Goal: Task Accomplishment & Management: Complete application form

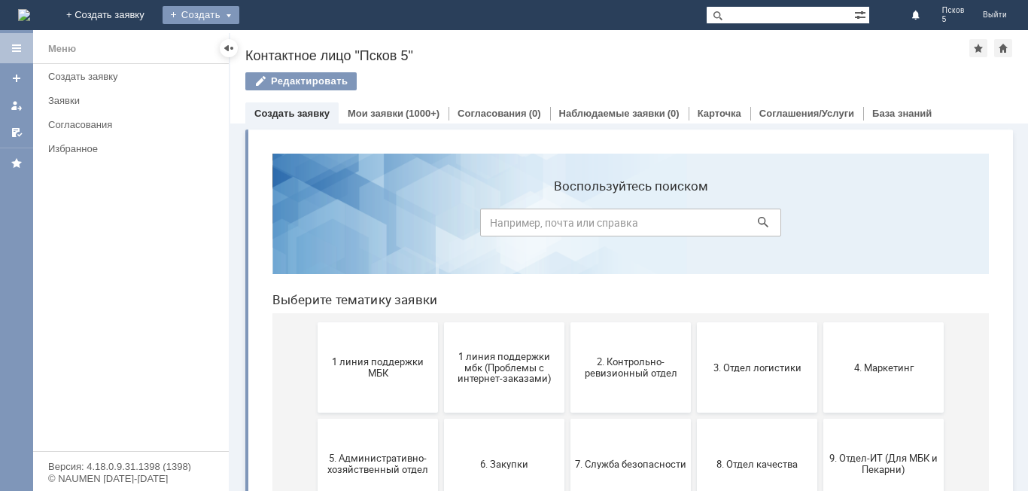
click at [239, 16] on div "Создать" at bounding box center [201, 15] width 77 height 18
click at [280, 51] on link "Заявка" at bounding box center [223, 45] width 114 height 18
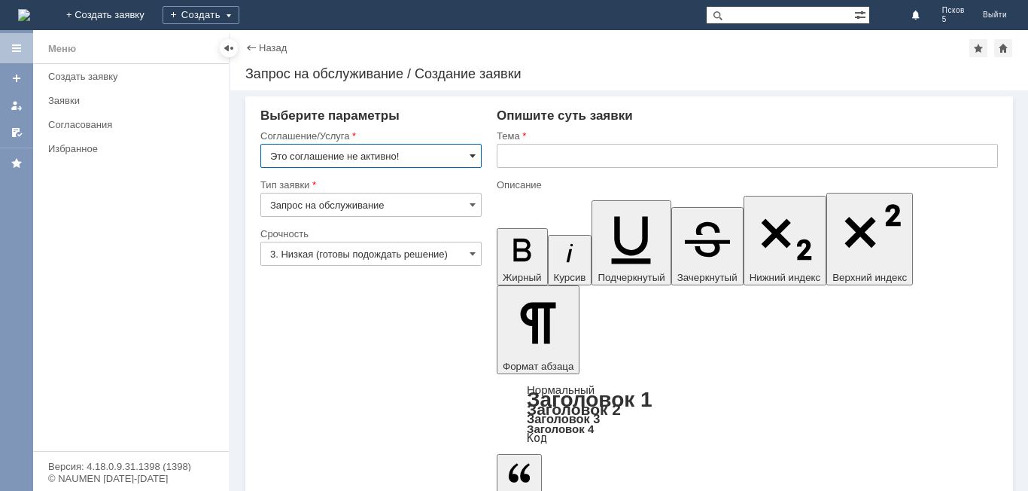
click at [472, 154] on span at bounding box center [473, 156] width 6 height 12
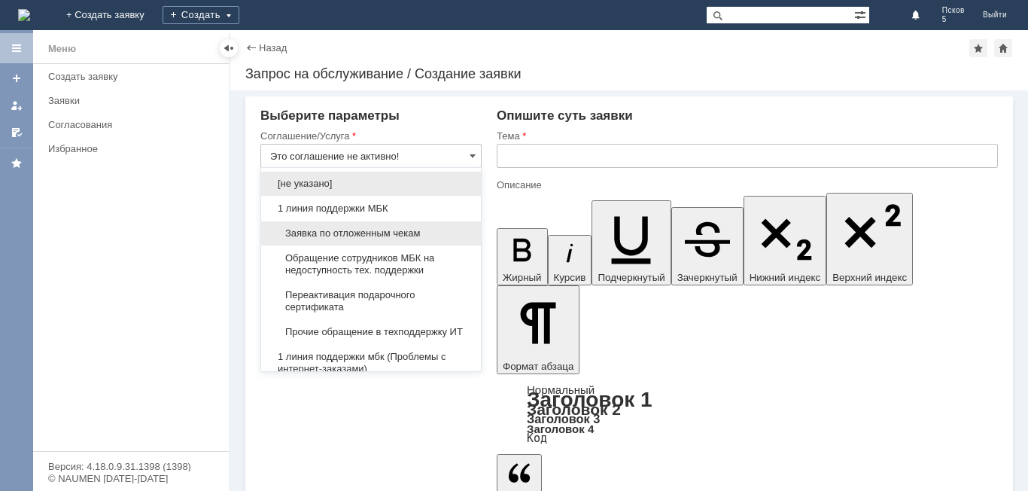
click at [376, 236] on span "Заявка по отложенным чекам" at bounding box center [371, 233] width 202 height 12
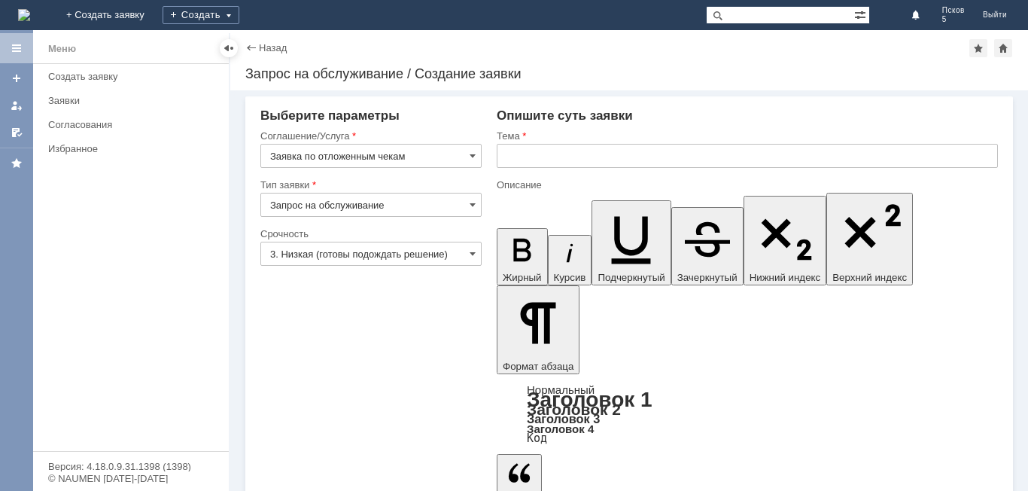
type input "Заявка по отложенным чекам"
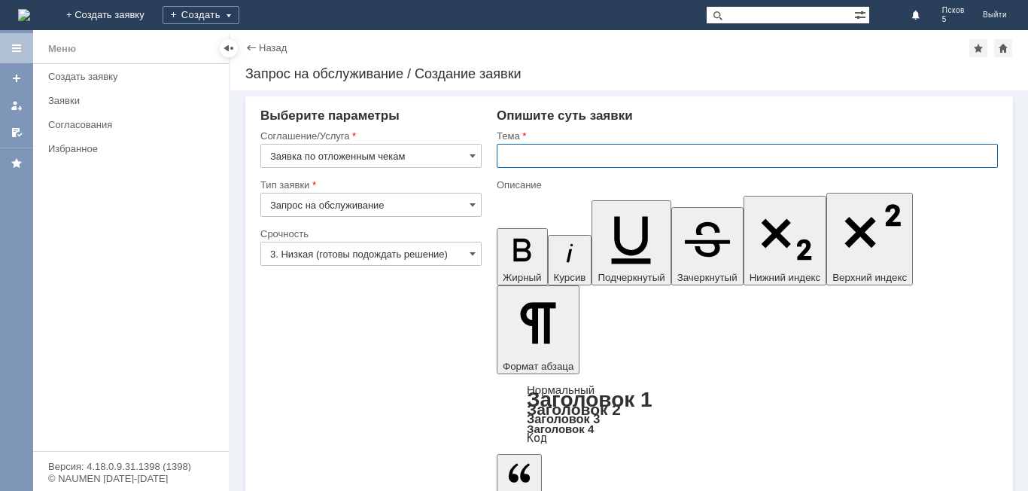
click at [525, 154] on input "text" at bounding box center [747, 156] width 501 height 24
type input "Удалить чек"
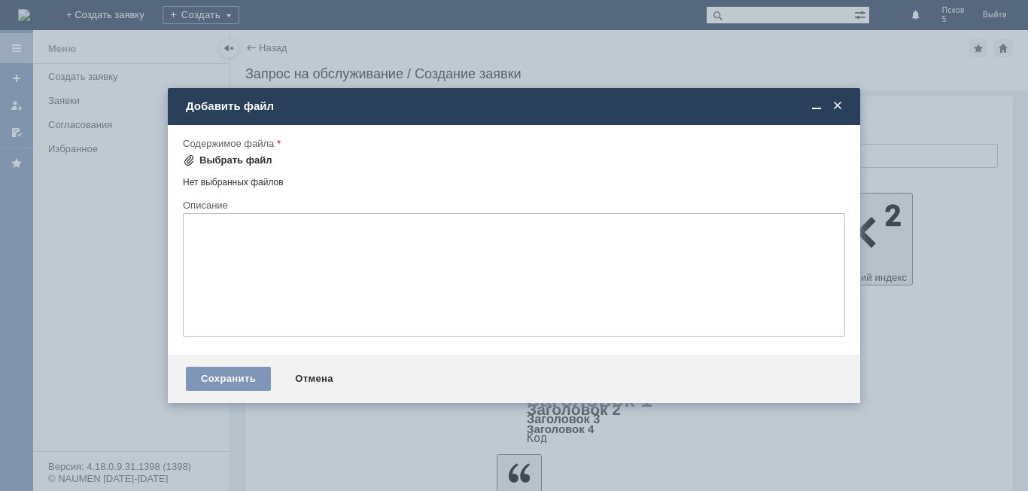
click at [260, 160] on div "Выбрать файл" at bounding box center [235, 160] width 73 height 12
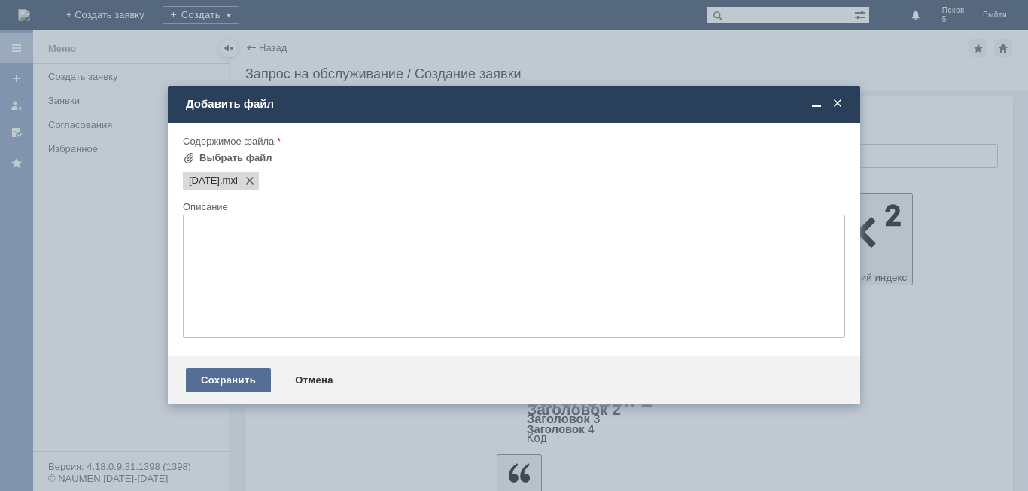
click at [216, 382] on div "Сохранить" at bounding box center [228, 380] width 85 height 24
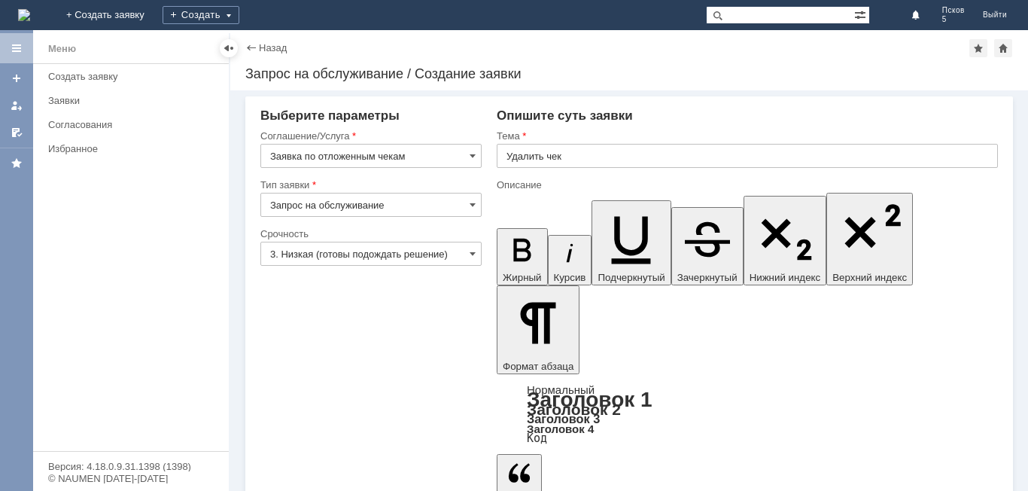
drag, startPoint x: 304, startPoint y: 400, endPoint x: 293, endPoint y: 445, distance: 46.4
